Goal: Information Seeking & Learning: Learn about a topic

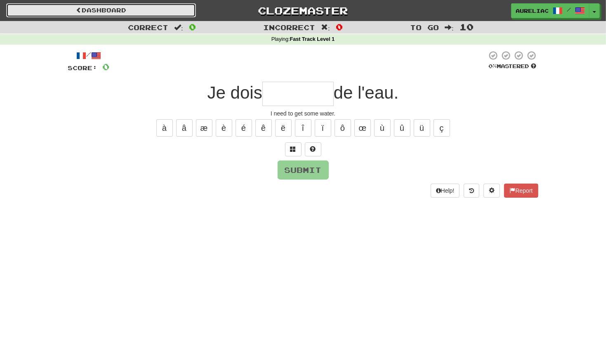
click at [111, 10] on link "Dashboard" at bounding box center [101, 10] width 190 height 14
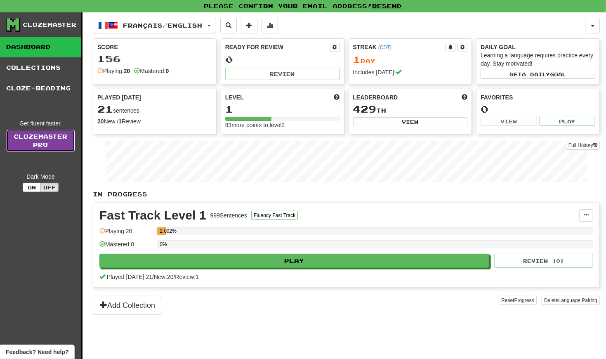
click at [47, 139] on link "Clozemaster Pro" at bounding box center [40, 141] width 69 height 22
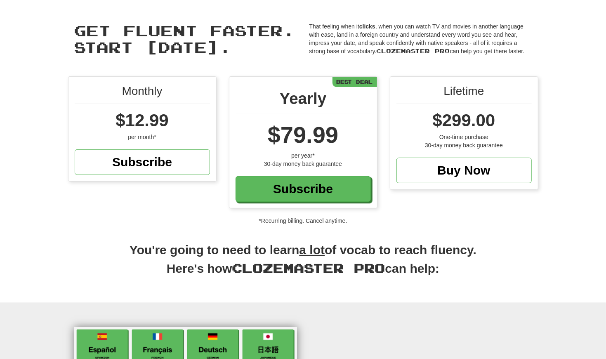
scroll to position [19, 0]
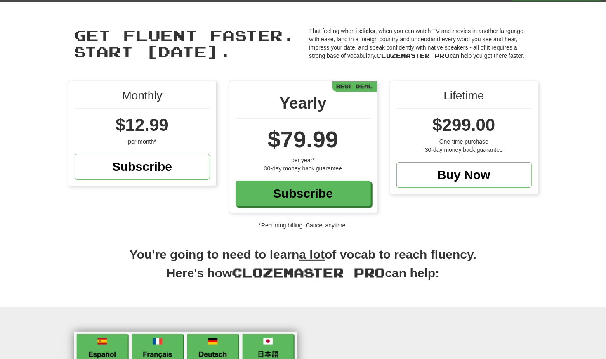
click at [126, 138] on div "per month*" at bounding box center [142, 141] width 135 height 8
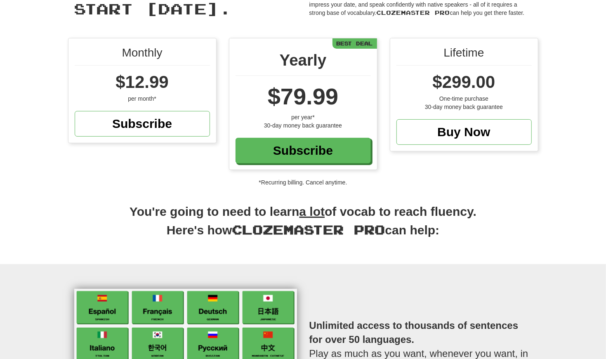
scroll to position [0, 0]
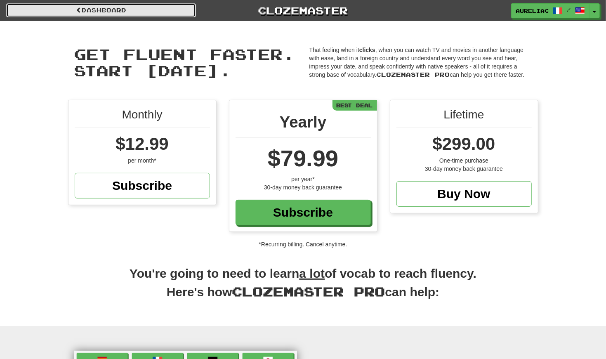
click at [101, 5] on link "Dashboard" at bounding box center [101, 10] width 190 height 14
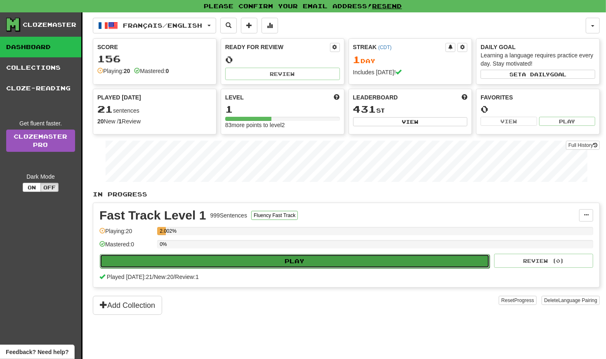
click at [160, 264] on button "Play" at bounding box center [295, 261] width 390 height 14
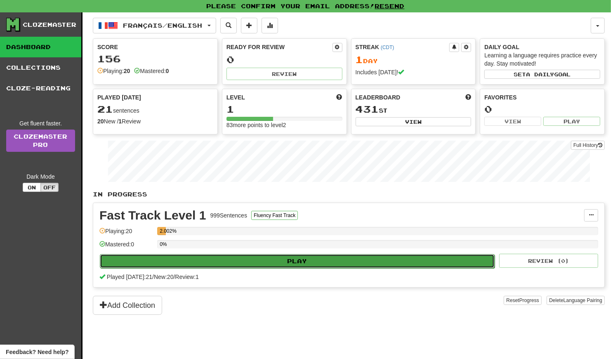
select select "**"
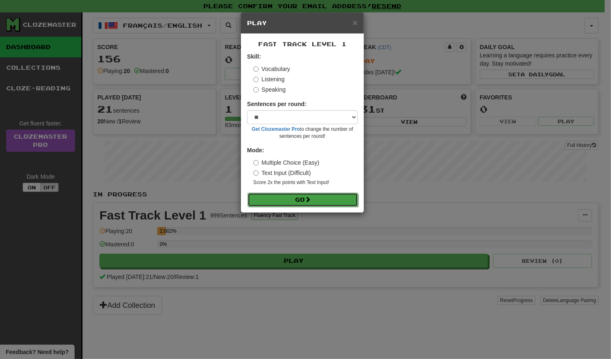
click at [271, 196] on button "Go" at bounding box center [303, 200] width 111 height 14
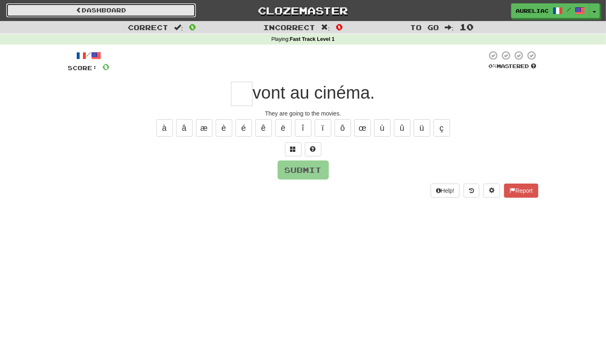
click at [141, 15] on link "Dashboard" at bounding box center [101, 10] width 190 height 14
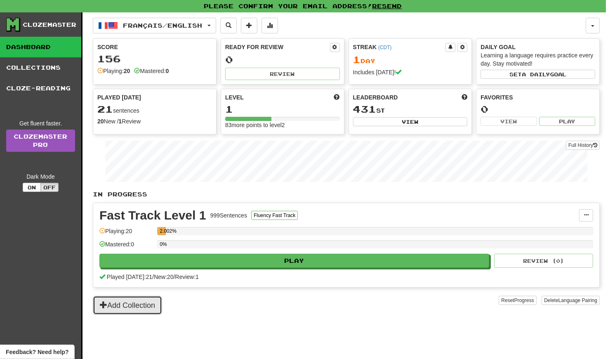
click at [138, 302] on button "Add Collection" at bounding box center [127, 305] width 69 height 19
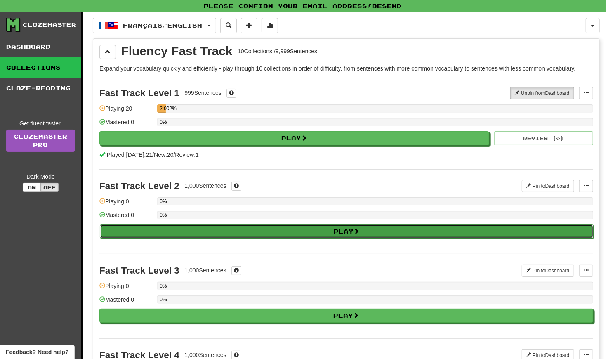
click at [227, 228] on button "Play" at bounding box center [347, 231] width 494 height 14
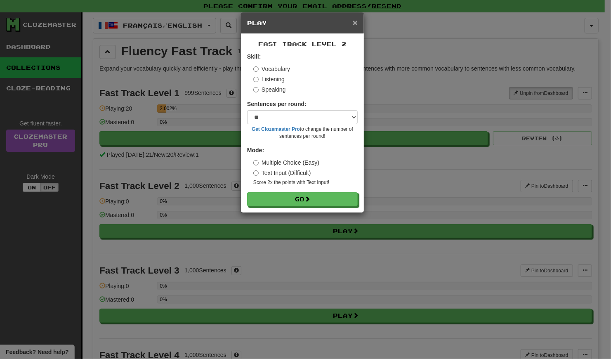
click at [354, 21] on span "×" at bounding box center [355, 22] width 5 height 9
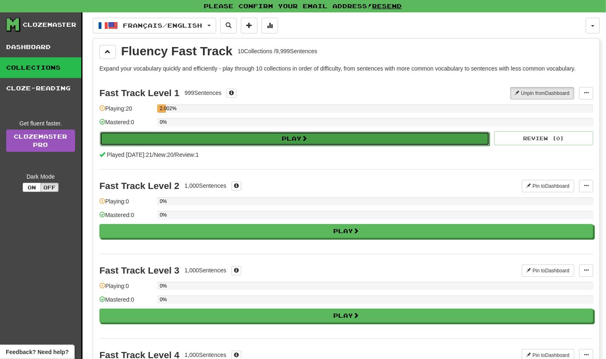
click at [221, 134] on button "Play" at bounding box center [295, 139] width 390 height 14
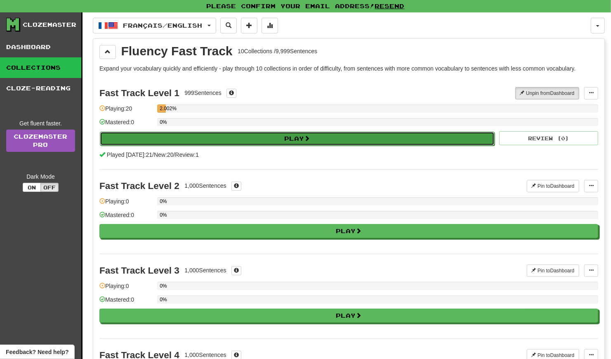
select select "**"
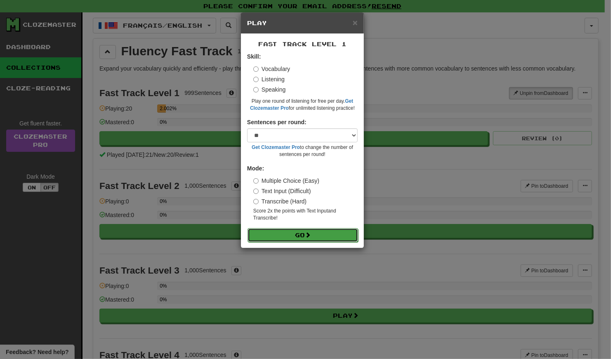
click at [286, 234] on button "Go" at bounding box center [303, 235] width 111 height 14
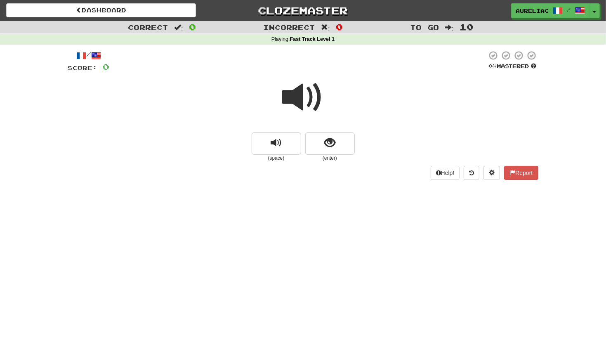
click at [298, 95] on span at bounding box center [303, 97] width 41 height 41
click at [281, 143] on span "replay audio" at bounding box center [276, 142] width 11 height 11
click at [277, 146] on span "replay audio" at bounding box center [276, 142] width 11 height 11
click at [331, 145] on span "show sentence" at bounding box center [329, 142] width 11 height 11
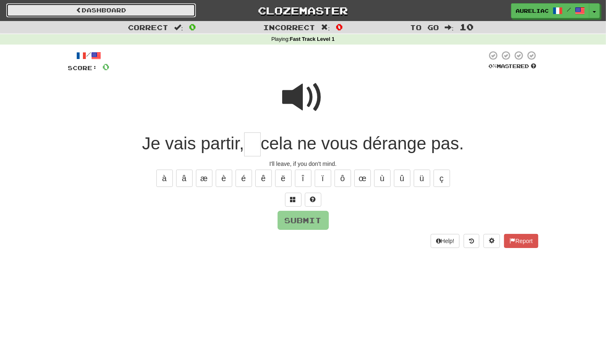
click at [61, 10] on link "Dashboard" at bounding box center [101, 10] width 190 height 14
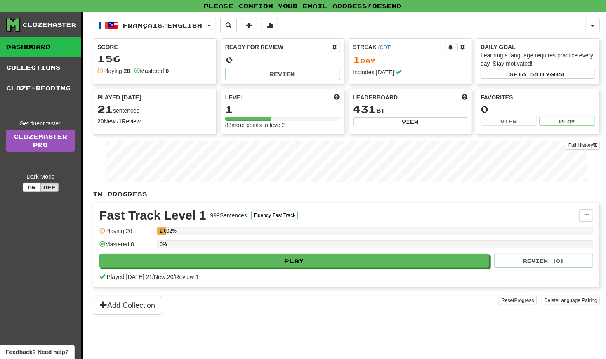
click at [392, 311] on div "Add Collection" at bounding box center [296, 305] width 406 height 19
click at [39, 70] on link "Collections" at bounding box center [40, 67] width 81 height 21
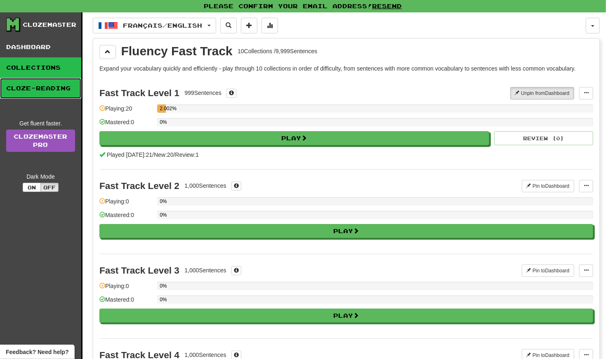
click at [47, 90] on link "Cloze-Reading" at bounding box center [40, 88] width 81 height 21
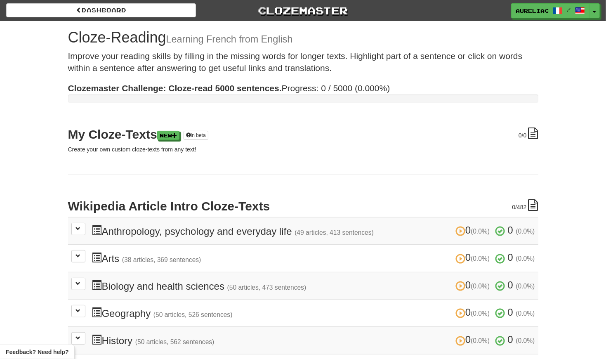
click at [50, 71] on div "Dashboard Clozemaster aureliac / Toggle Dropdown Dashboard Leaderboard Activity…" at bounding box center [303, 263] width 606 height 526
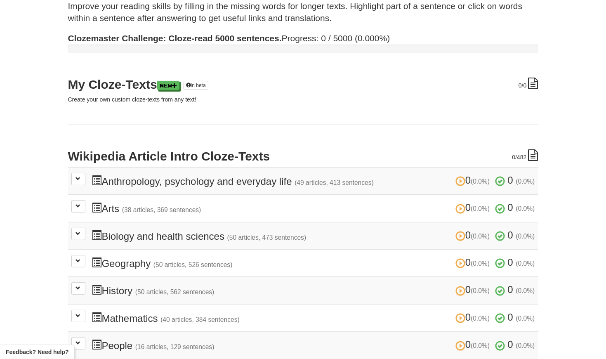
scroll to position [51, 0]
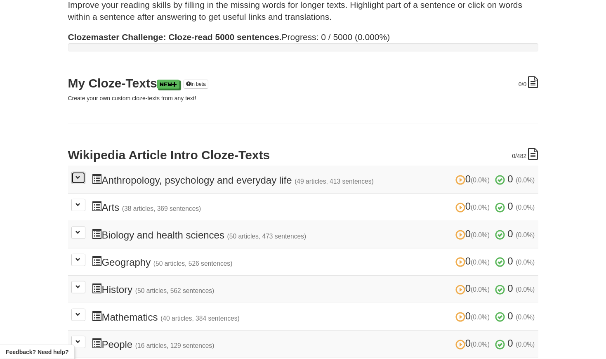
click at [76, 175] on span at bounding box center [78, 177] width 5 height 5
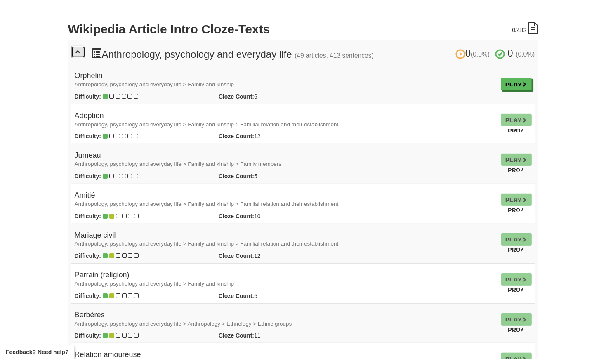
scroll to position [174, 0]
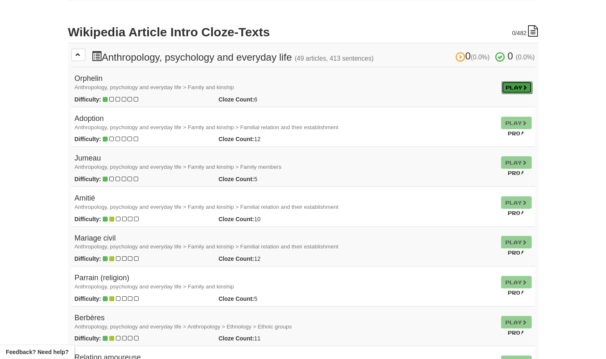
click at [502, 87] on link "Play" at bounding box center [517, 87] width 31 height 12
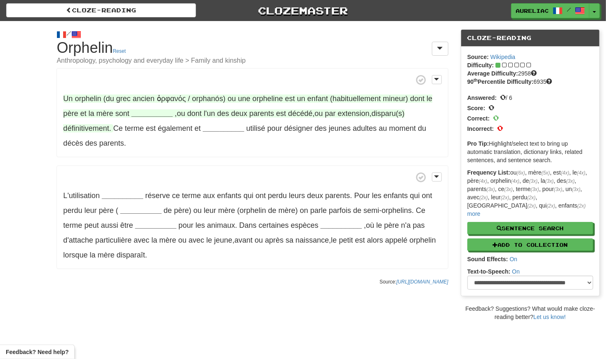
click at [81, 113] on span "et" at bounding box center [83, 113] width 6 height 8
click at [105, 97] on span "(du" at bounding box center [109, 98] width 11 height 8
click at [143, 110] on strong "__________" at bounding box center [152, 113] width 41 height 8
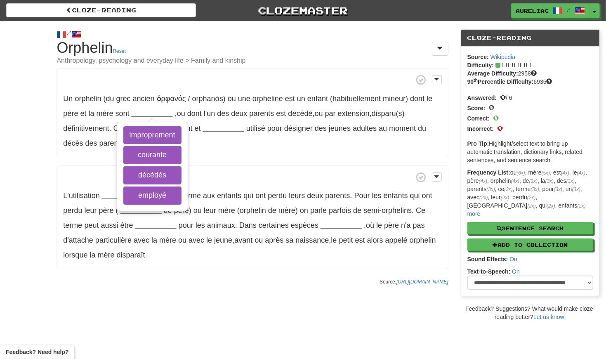
click at [37, 111] on div "/ Cloze-[GEOGRAPHIC_DATA] Orphelin Reset Anthropology, psychology and everyday …" at bounding box center [303, 171] width 606 height 300
click at [33, 120] on div "/ Cloze-[GEOGRAPHIC_DATA] Orphelin Reset Anthropology, psychology and everyday …" at bounding box center [303, 171] width 606 height 300
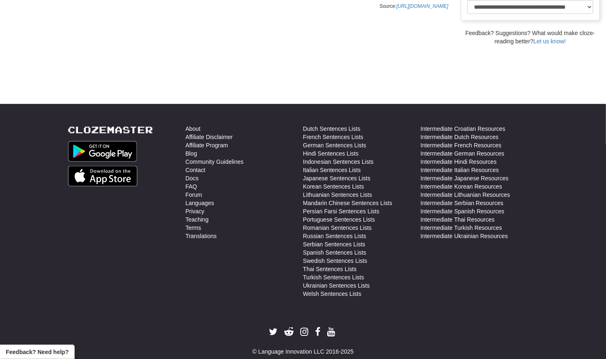
scroll to position [293, 0]
